Goal: Obtain resource: Download file/media

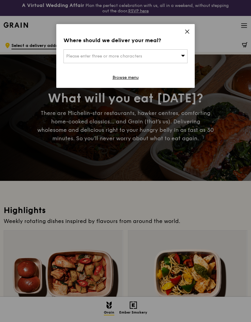
click at [182, 34] on div "Where should we deliver your meal? Please enter three or more characters Browse…" at bounding box center [125, 56] width 138 height 64
click at [188, 30] on icon at bounding box center [187, 32] width 4 height 4
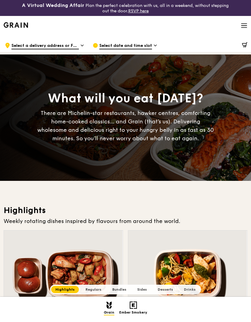
click at [246, 22] on span at bounding box center [244, 26] width 7 height 20
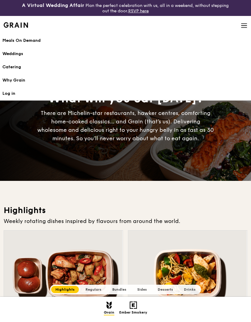
click at [14, 71] on link "Catering" at bounding box center [125, 66] width 246 height 13
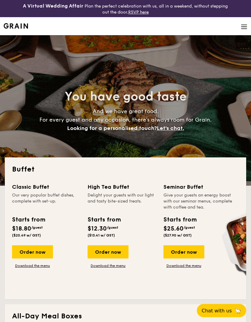
select select
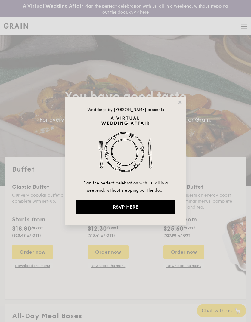
click at [181, 102] on icon at bounding box center [179, 101] width 3 height 3
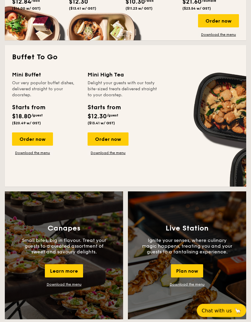
scroll to position [393, 0]
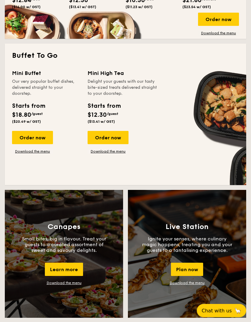
click at [118, 153] on link "Download the menu" at bounding box center [108, 151] width 41 height 5
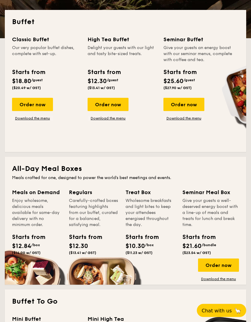
scroll to position [147, 0]
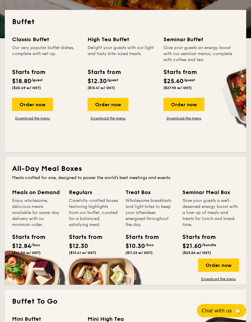
click at [229, 280] on link "Download the menu" at bounding box center [218, 278] width 41 height 5
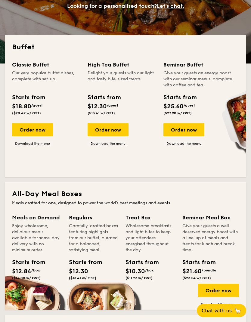
scroll to position [122, 0]
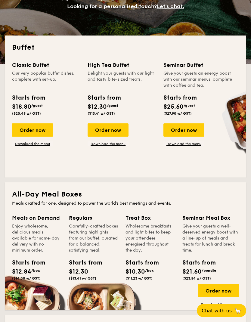
click at [168, 144] on link "Download the menu" at bounding box center [183, 143] width 41 height 5
